Goal: Task Accomplishment & Management: Use online tool/utility

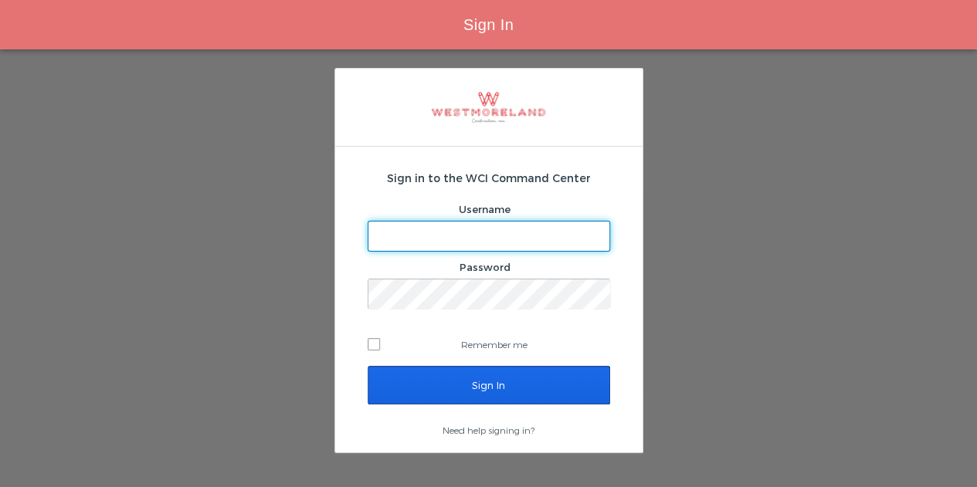
type input "bleverett@westmoreland.nyc"
click at [497, 387] on input "Sign In" at bounding box center [488, 385] width 242 height 39
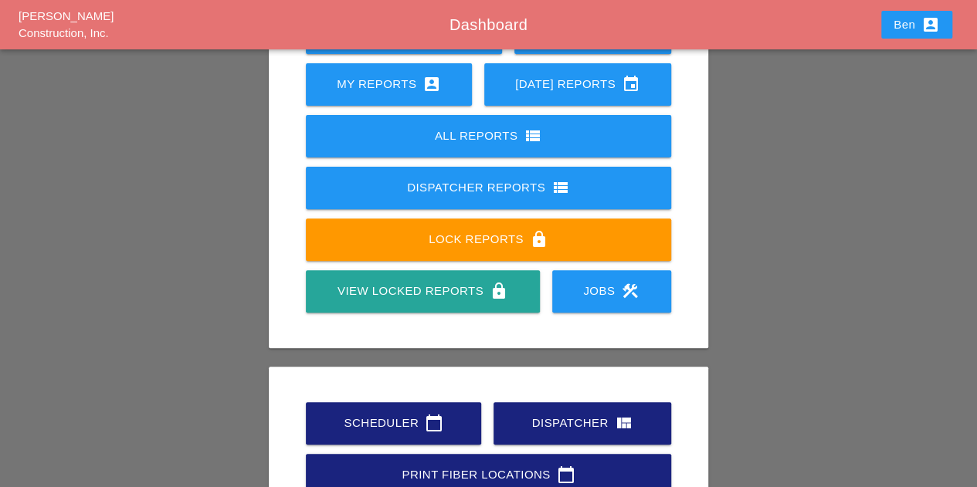
scroll to position [271, 0]
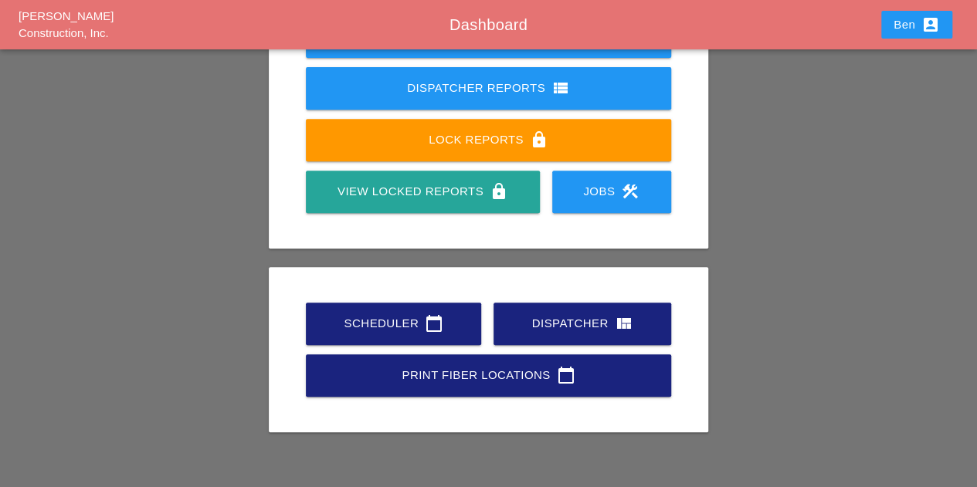
click at [375, 299] on div "Scheduler calendar_today Dispatcher view_quilt Print Fiber Locations calendar_t…" at bounding box center [488, 349] width 377 height 103
click at [367, 317] on div "Scheduler calendar_today" at bounding box center [393, 323] width 126 height 19
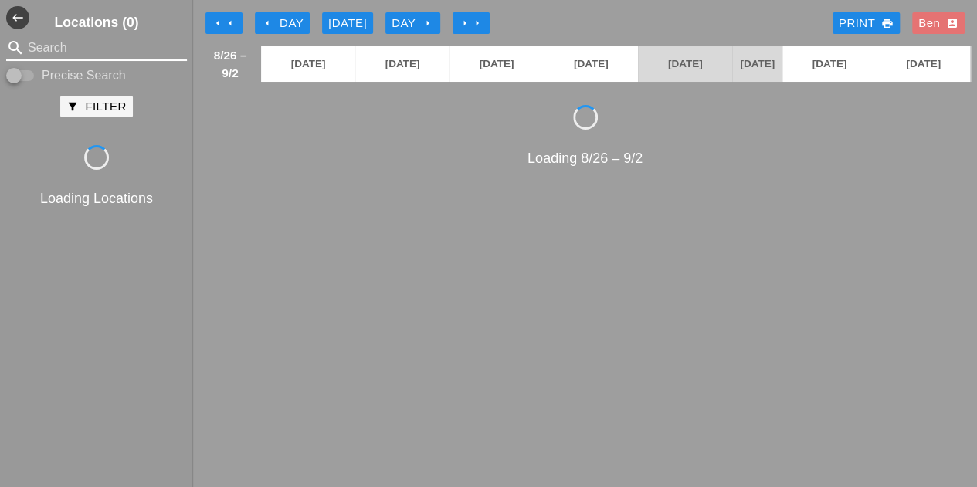
click at [119, 41] on input "Search" at bounding box center [96, 48] width 137 height 25
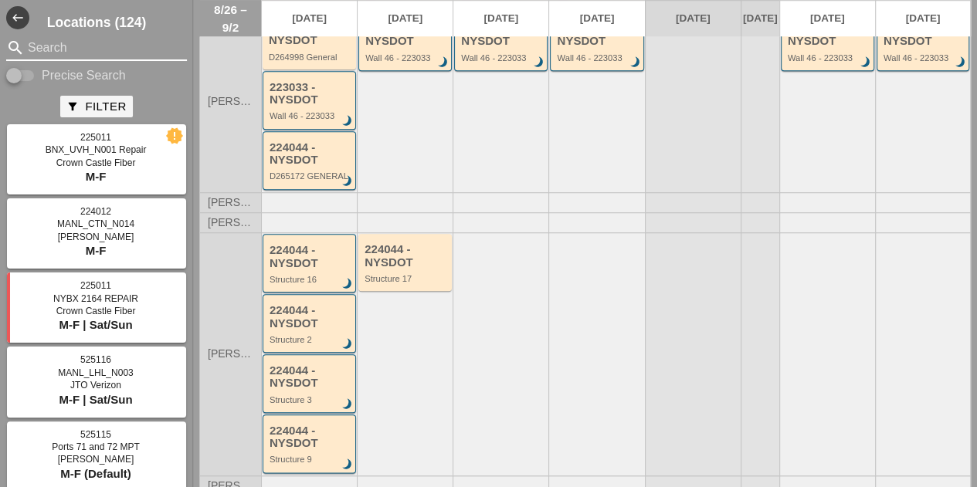
scroll to position [661, 0]
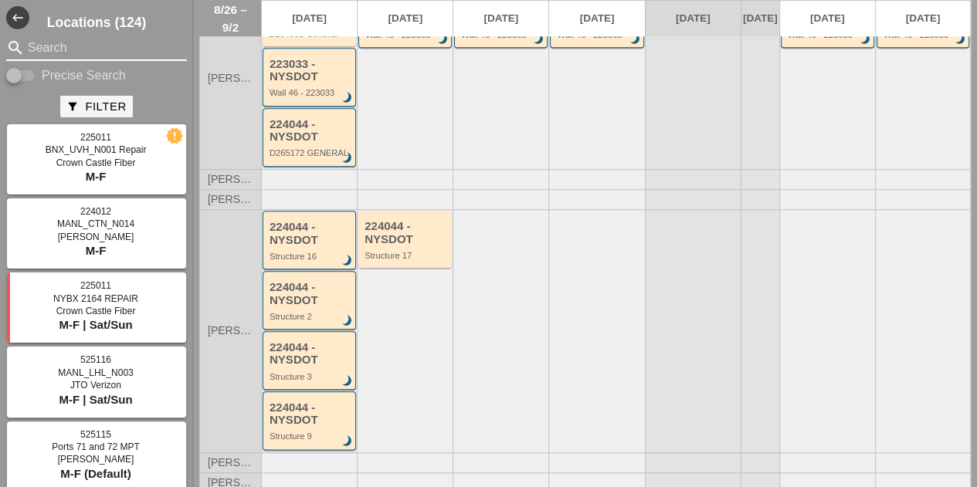
click at [111, 25] on h3 "Locations (124)" at bounding box center [96, 22] width 193 height 20
click at [112, 48] on input "Search" at bounding box center [96, 48] width 137 height 25
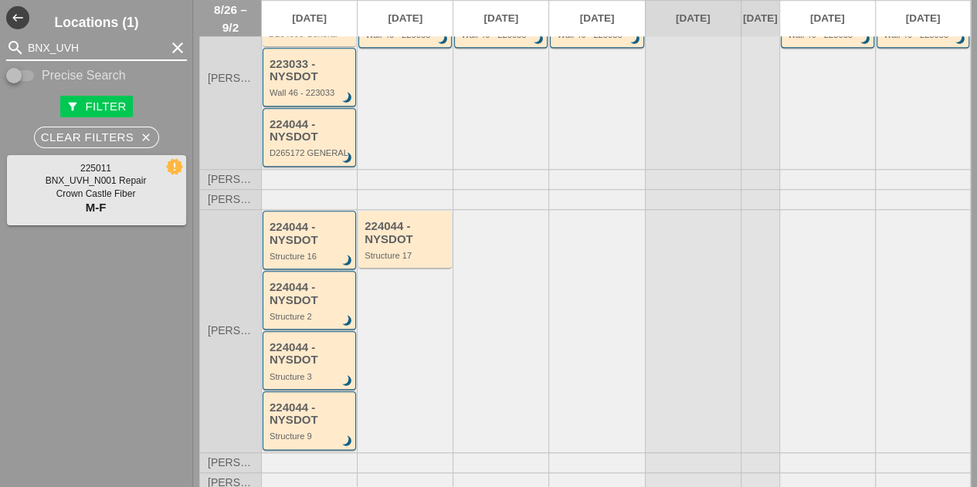
type input "BNX_UVH"
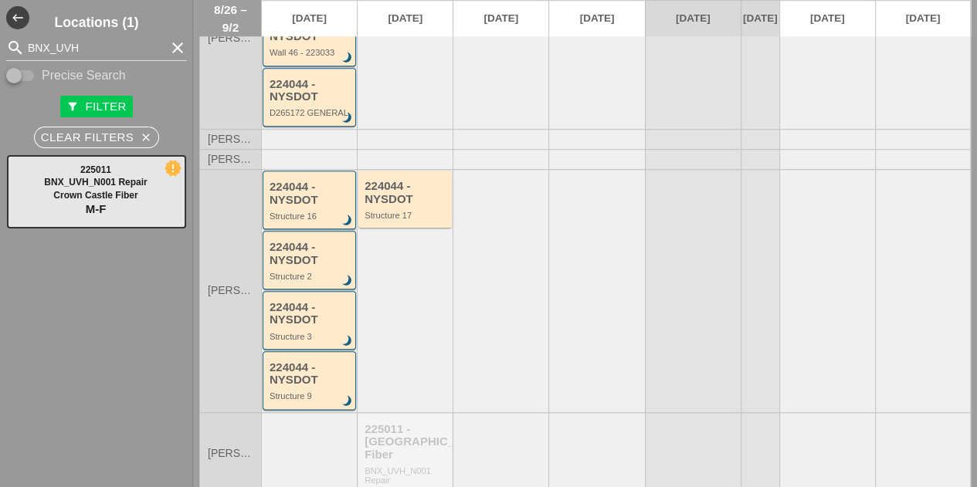
scroll to position [723, 0]
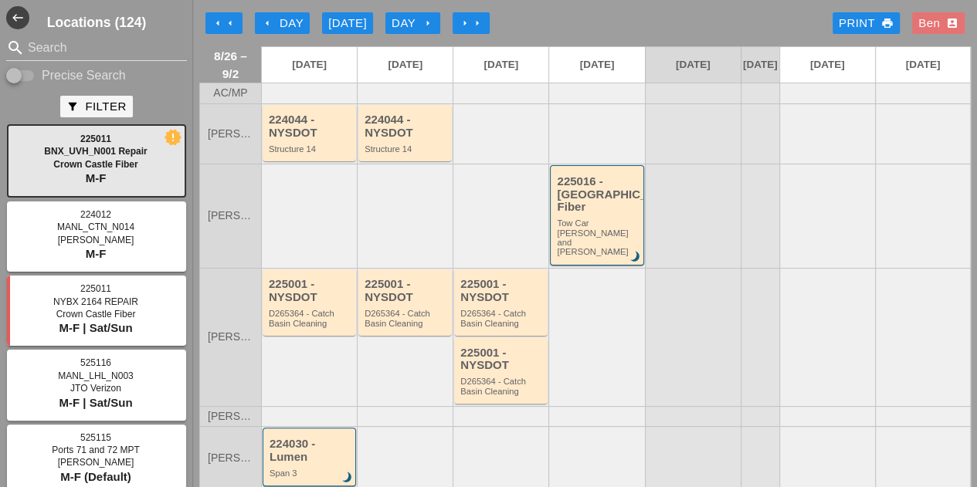
click at [953, 334] on div at bounding box center [923, 337] width 96 height 138
